Goal: Navigation & Orientation: Understand site structure

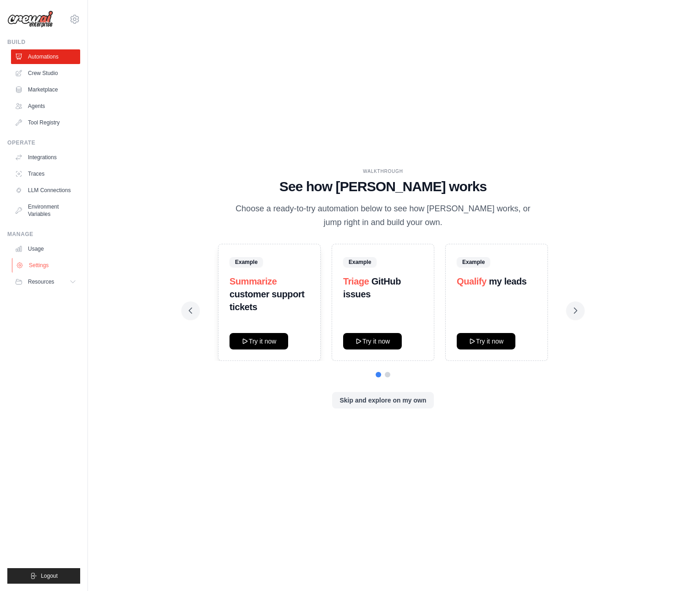
click at [32, 266] on link "Settings" at bounding box center [46, 265] width 69 height 15
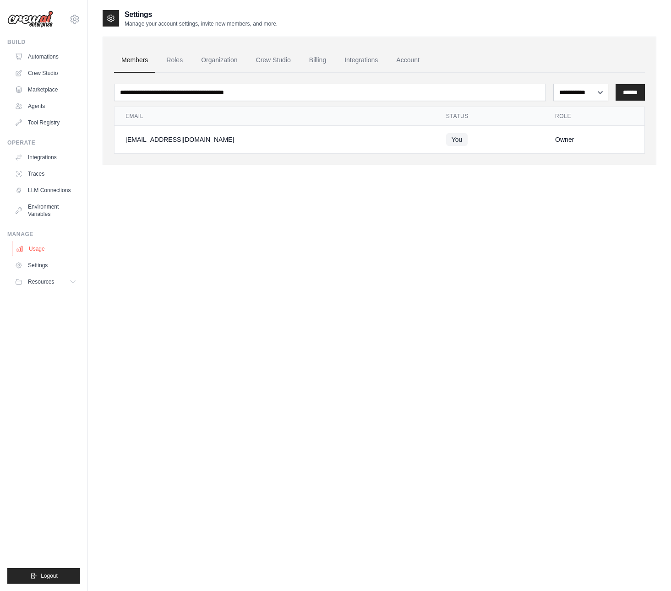
click at [39, 249] on link "Usage" at bounding box center [46, 249] width 69 height 15
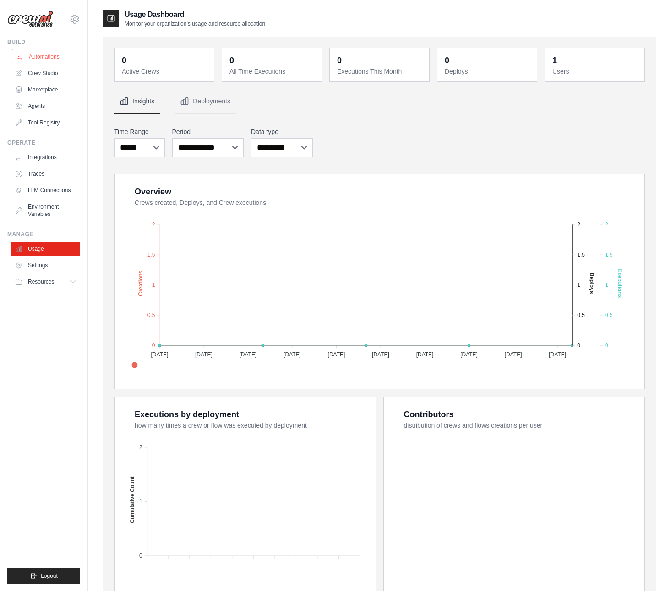
click at [45, 54] on link "Automations" at bounding box center [46, 56] width 69 height 15
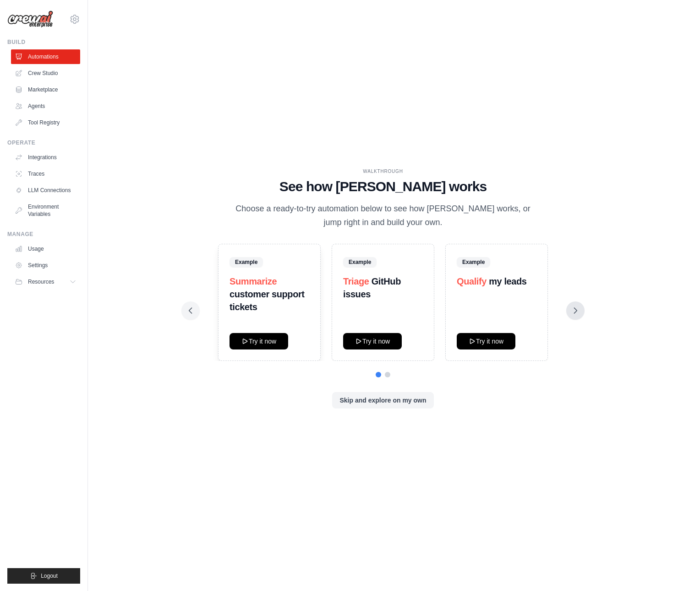
click at [577, 307] on icon at bounding box center [574, 310] width 9 height 9
click at [578, 310] on icon at bounding box center [574, 310] width 9 height 9
click at [30, 107] on link "Agents" at bounding box center [46, 106] width 69 height 15
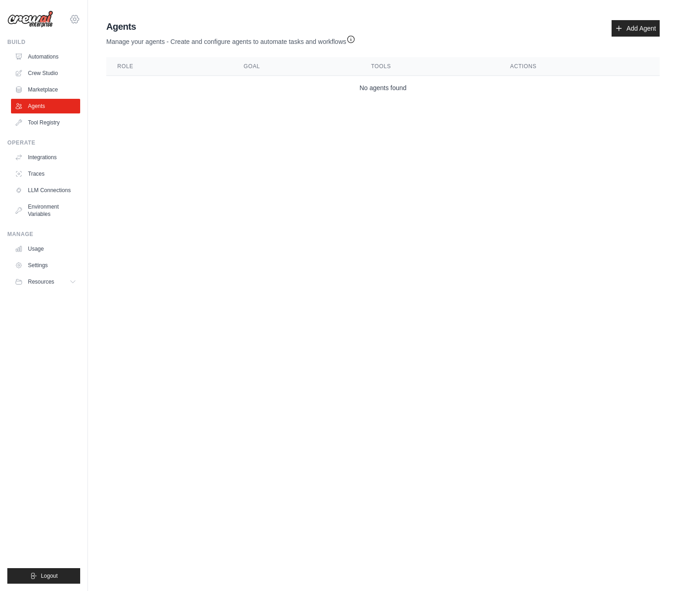
click at [72, 19] on icon at bounding box center [74, 19] width 11 height 11
click at [221, 171] on body "blubarcelona@gmail.com Settings Build Automations Crew Studio" at bounding box center [339, 295] width 678 height 591
